Goal: Task Accomplishment & Management: Complete application form

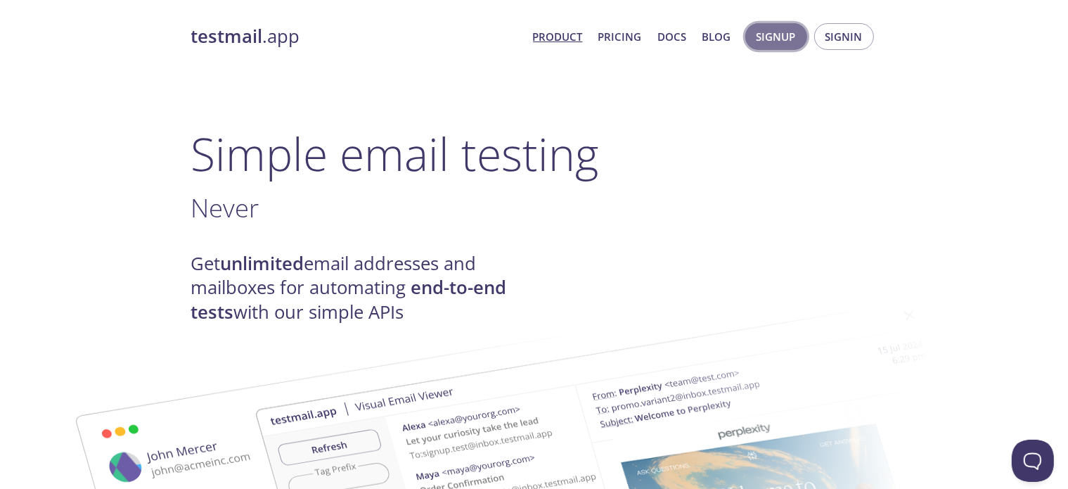
click at [767, 41] on span "Signup" at bounding box center [776, 36] width 39 height 18
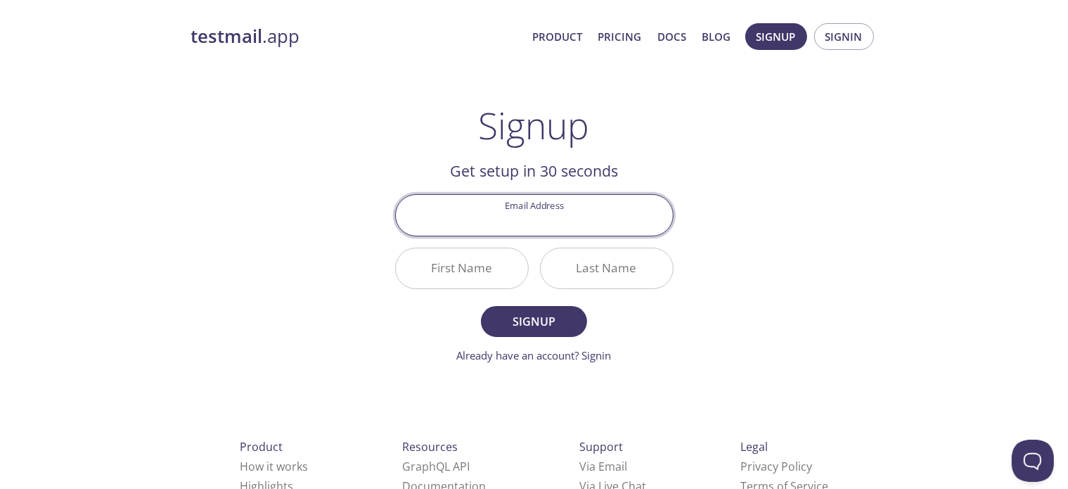
paste input "[EMAIL_ADDRESS][DOMAIN_NAME]"
type input "[EMAIL_ADDRESS][DOMAIN_NAME]"
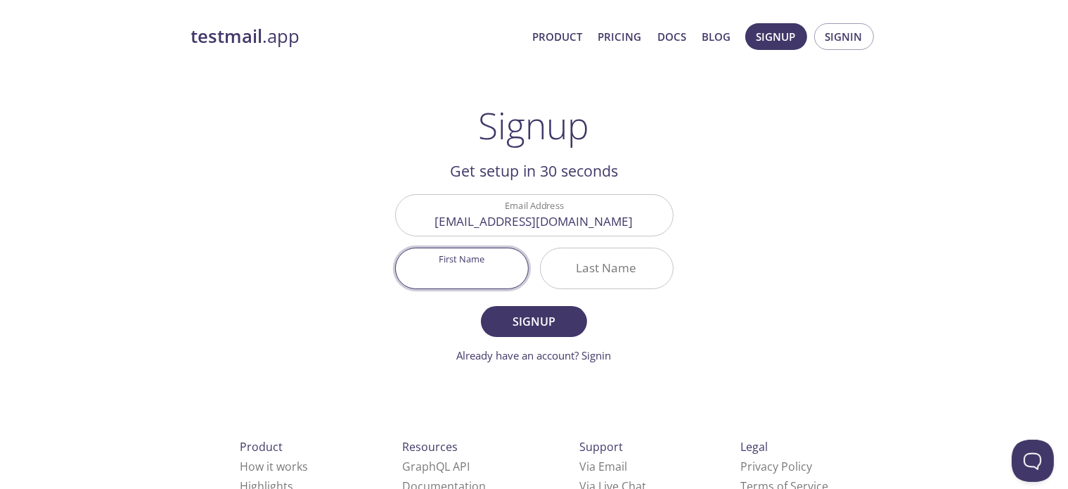
click at [459, 274] on input "First Name" at bounding box center [462, 268] width 132 height 40
type input "[PERSON_NAME]"
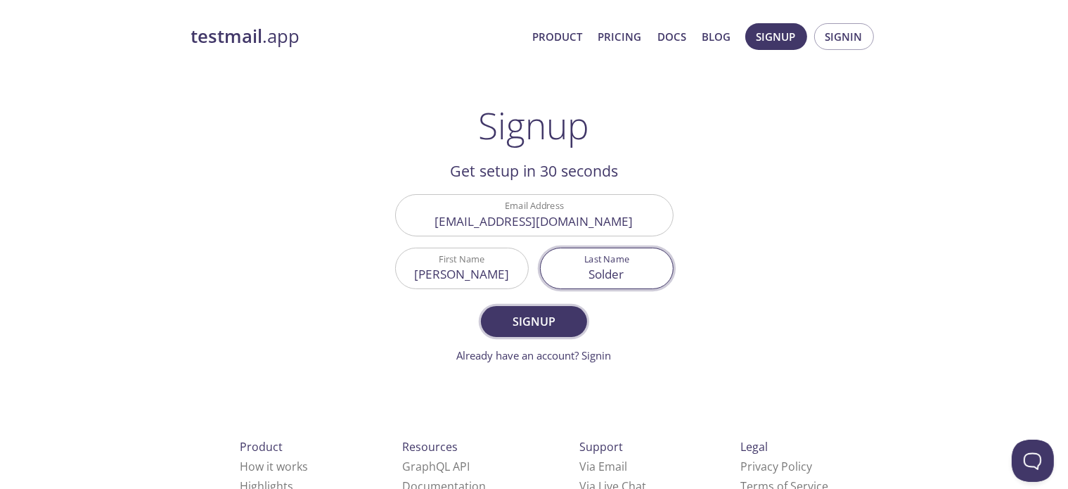
type input "Solder"
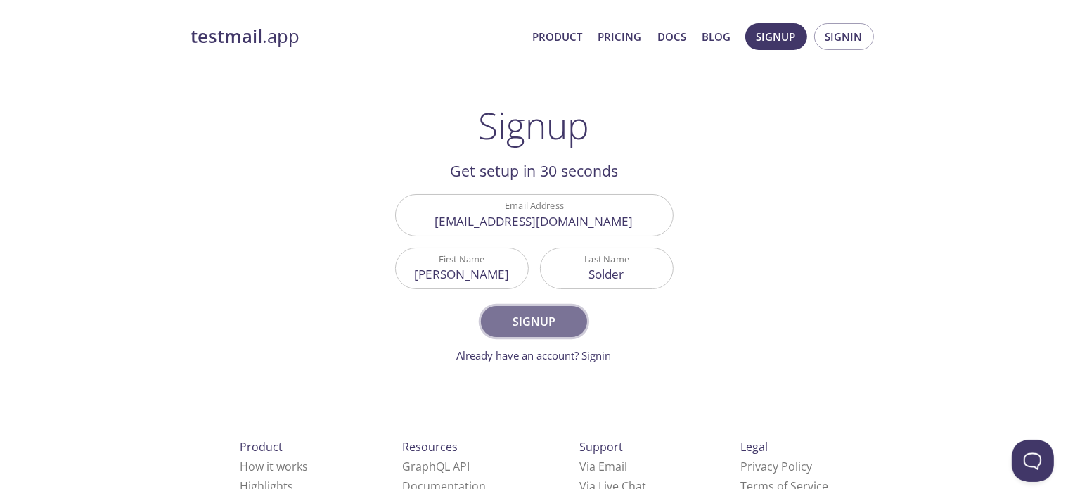
click at [537, 315] on span "Signup" at bounding box center [534, 322] width 75 height 20
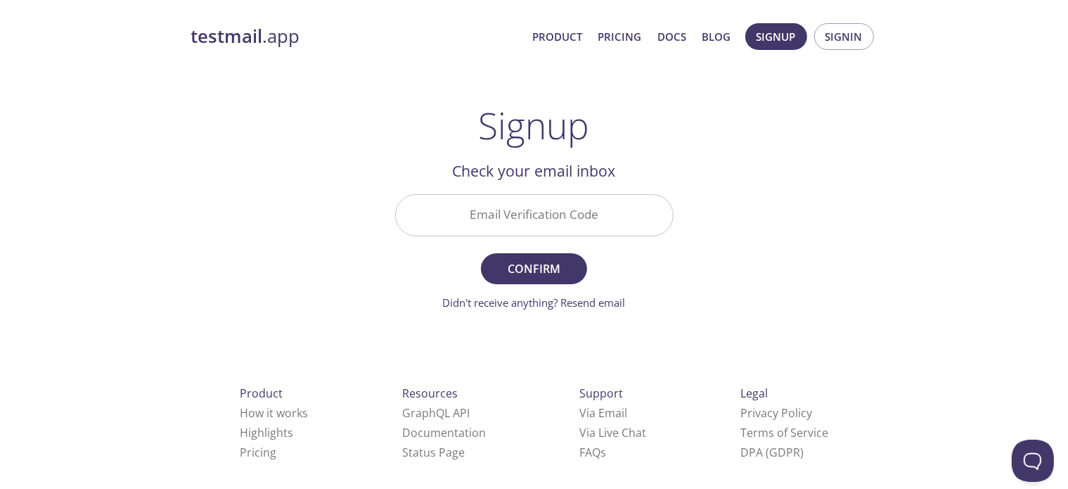
click at [533, 222] on input "Email Verification Code" at bounding box center [534, 215] width 277 height 40
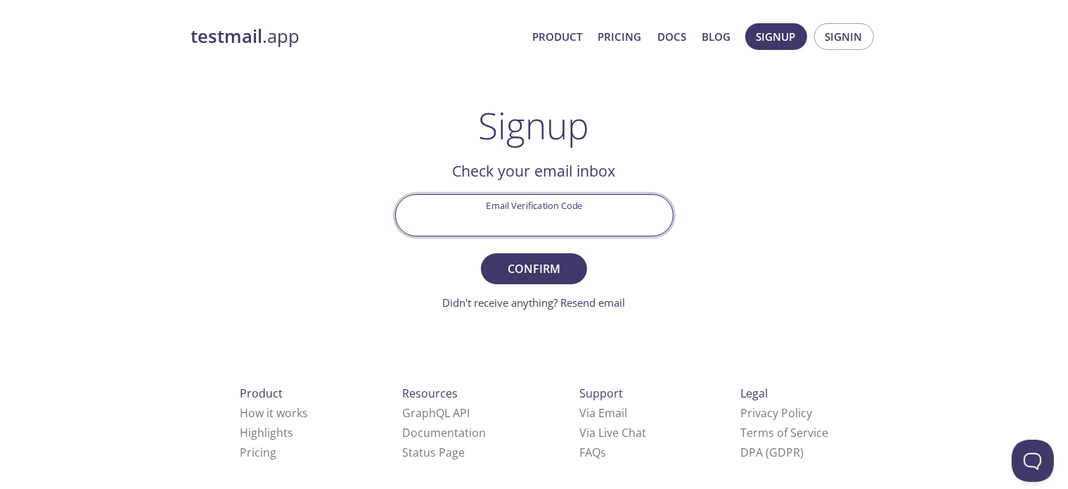
paste input "Y36U1SV"
type input "Y36U1SV"
click at [501, 262] on span "Confirm" at bounding box center [534, 269] width 75 height 20
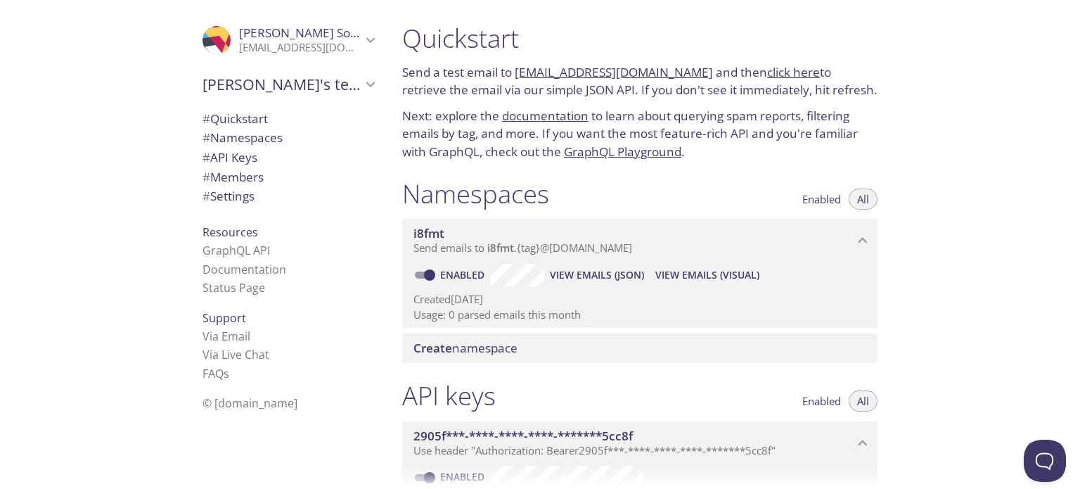
scroll to position [250, 0]
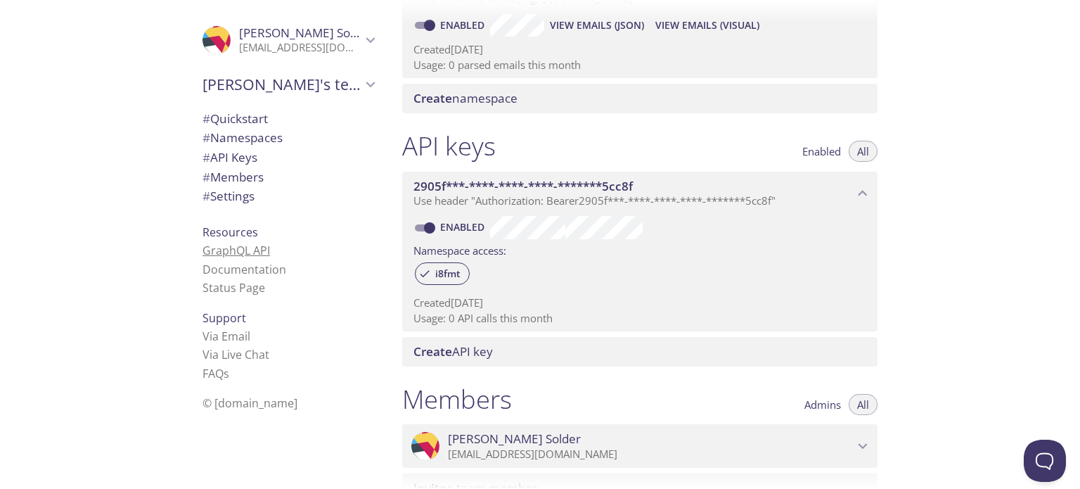
click at [245, 250] on link "GraphQL API" at bounding box center [237, 250] width 68 height 15
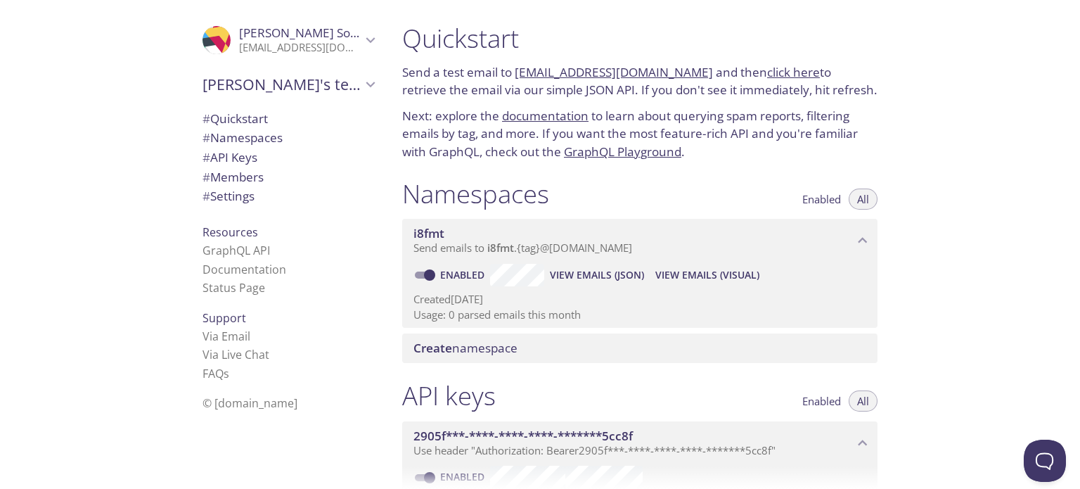
click at [253, 132] on span "# Namespaces" at bounding box center [243, 137] width 80 height 16
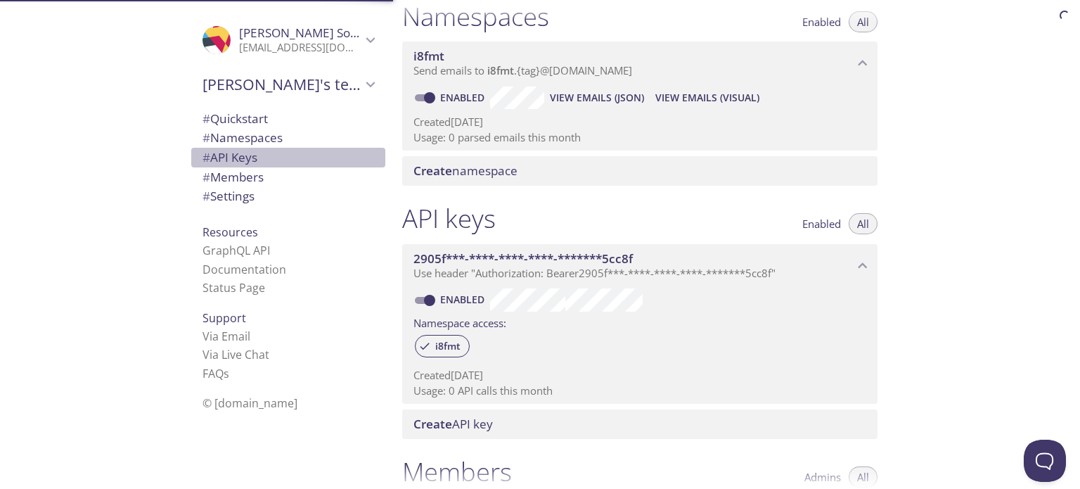
click at [230, 164] on span "# API Keys" at bounding box center [230, 157] width 55 height 16
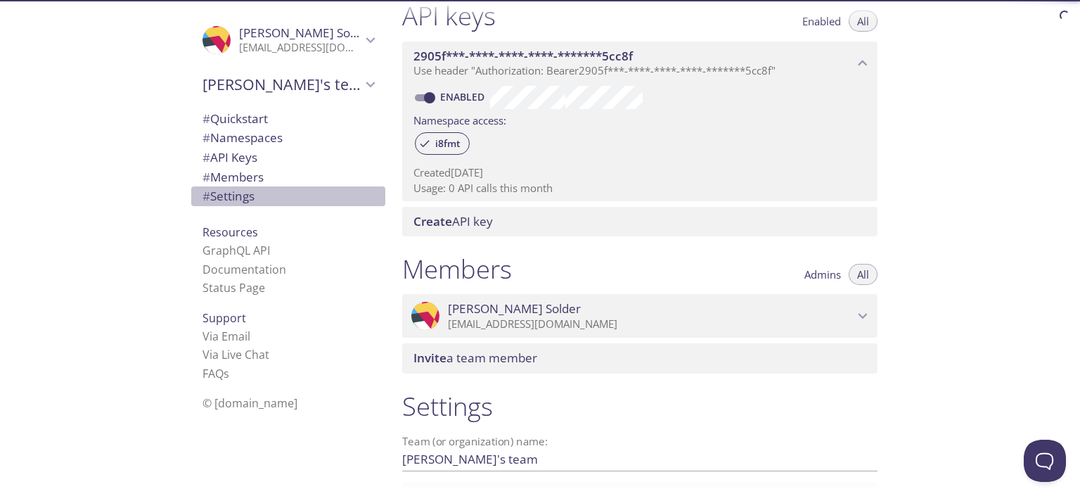
click at [239, 205] on div "# Settings" at bounding box center [288, 196] width 194 height 20
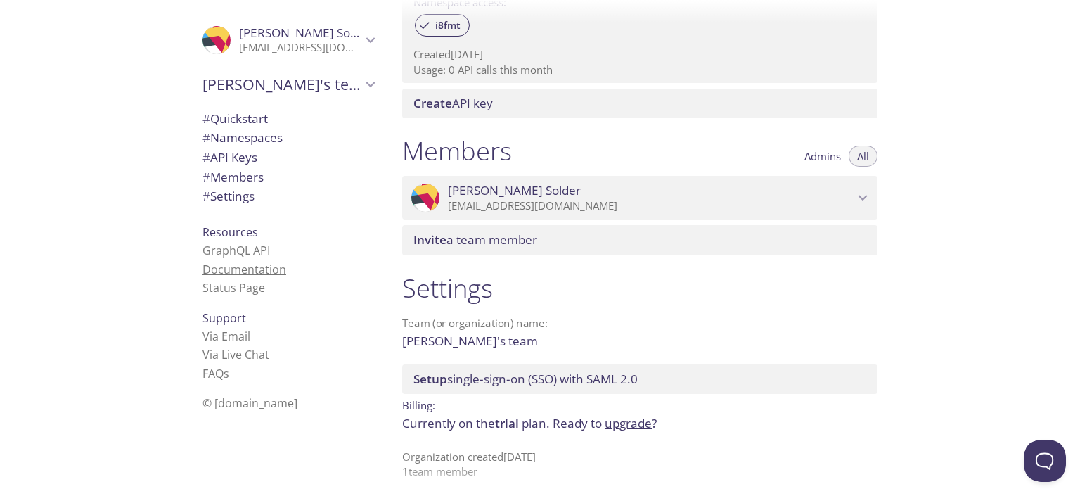
scroll to position [511, 0]
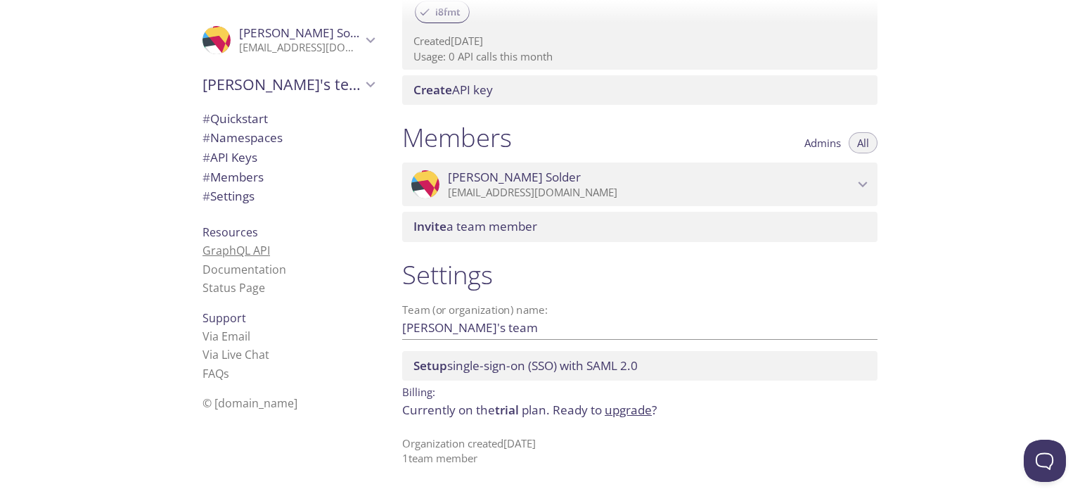
click at [249, 252] on link "GraphQL API" at bounding box center [237, 250] width 68 height 15
click at [236, 165] on span "# API Keys" at bounding box center [230, 157] width 55 height 16
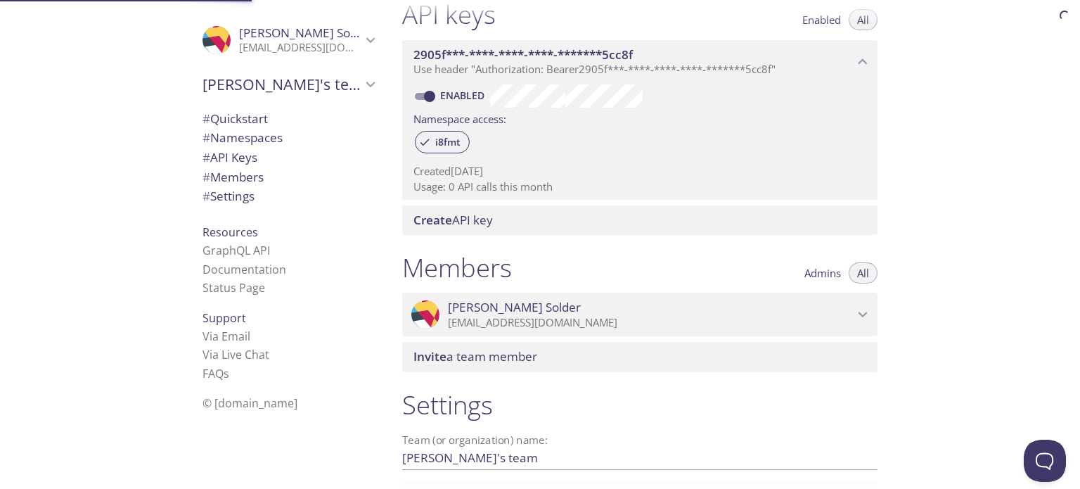
scroll to position [380, 0]
